Goal: Contribute content

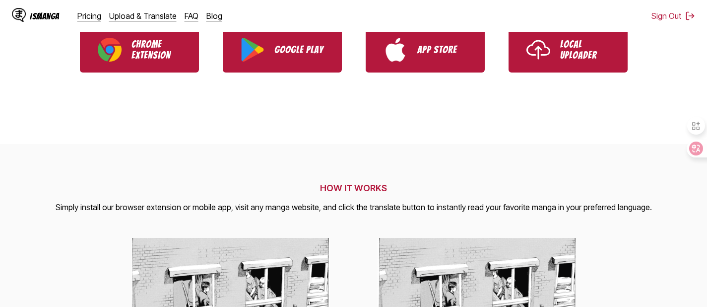
scroll to position [272, 0]
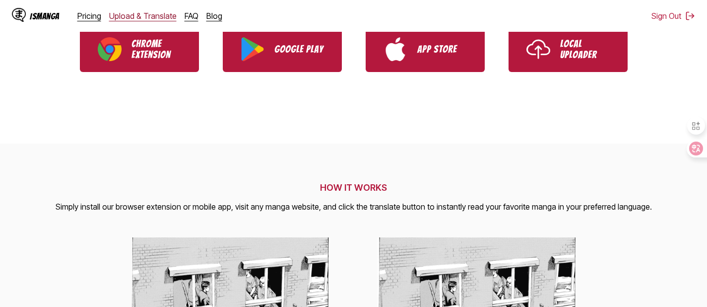
click at [134, 15] on link "Upload & Translate" at bounding box center [142, 16] width 67 height 10
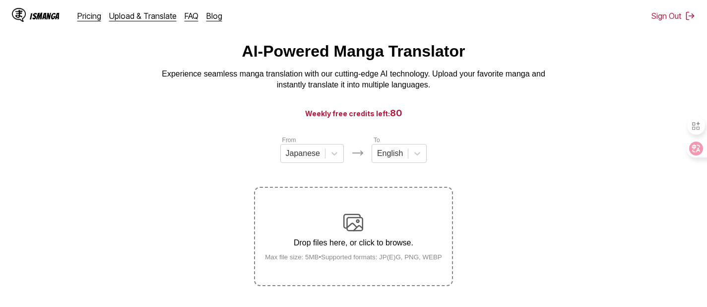
scroll to position [18, 0]
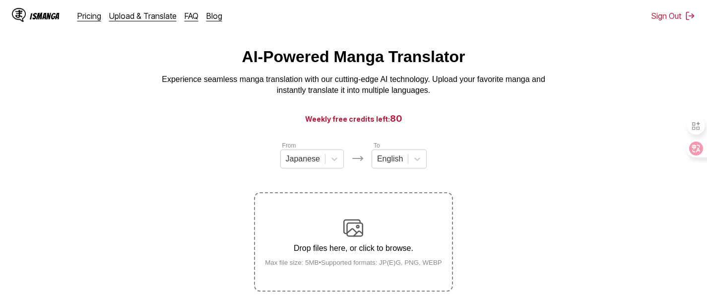
drag, startPoint x: 310, startPoint y: 118, endPoint x: 452, endPoint y: 121, distance: 142.4
click at [452, 121] on h3 "Weekly free credits left: 80" at bounding box center [353, 118] width 659 height 12
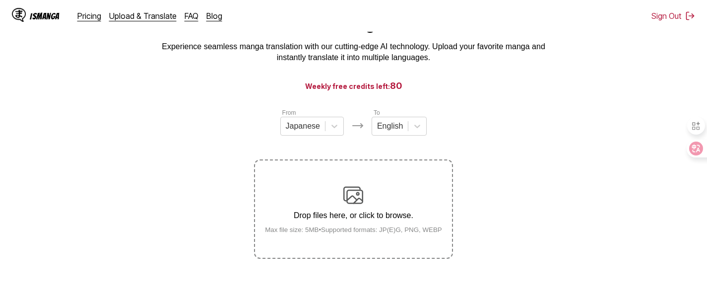
scroll to position [57, 0]
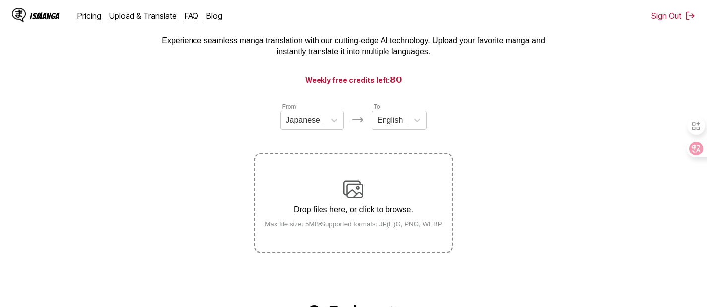
click at [323, 186] on div "Drop files here, or click to browse. Max file size: 5MB • Supported formats: JP…" at bounding box center [353, 203] width 193 height 48
click at [0, 0] on input "Drop files here, or click to browse. Max file size: 5MB • Supported formats: JP…" at bounding box center [0, 0] width 0 height 0
click at [421, 123] on icon at bounding box center [417, 120] width 10 height 10
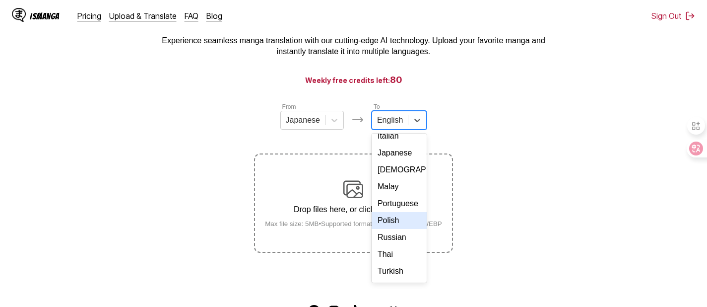
scroll to position [149, 0]
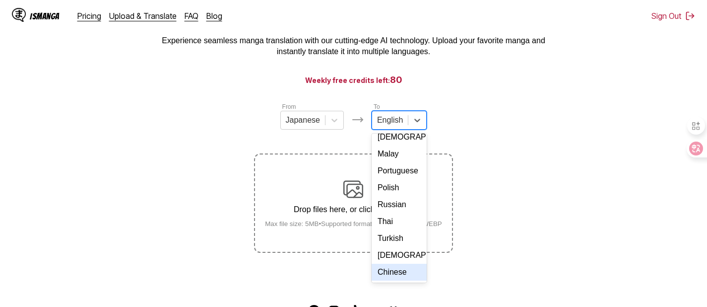
click at [401, 266] on div "Chinese" at bounding box center [399, 271] width 55 height 17
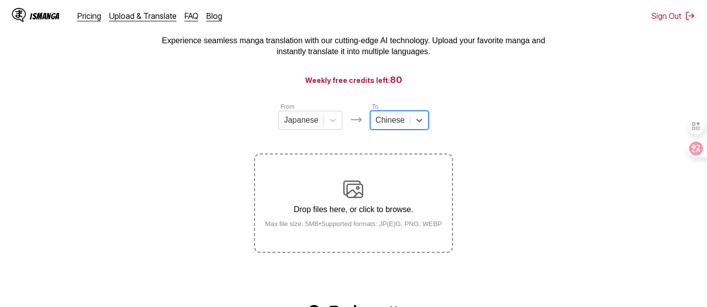
click at [317, 212] on p "Drop files here, or click to browse." at bounding box center [353, 209] width 193 height 9
click at [0, 0] on input "Drop files here, or click to browse. Max file size: 5MB • Supported formats: JP…" at bounding box center [0, 0] width 0 height 0
